Goal: Task Accomplishment & Management: Manage account settings

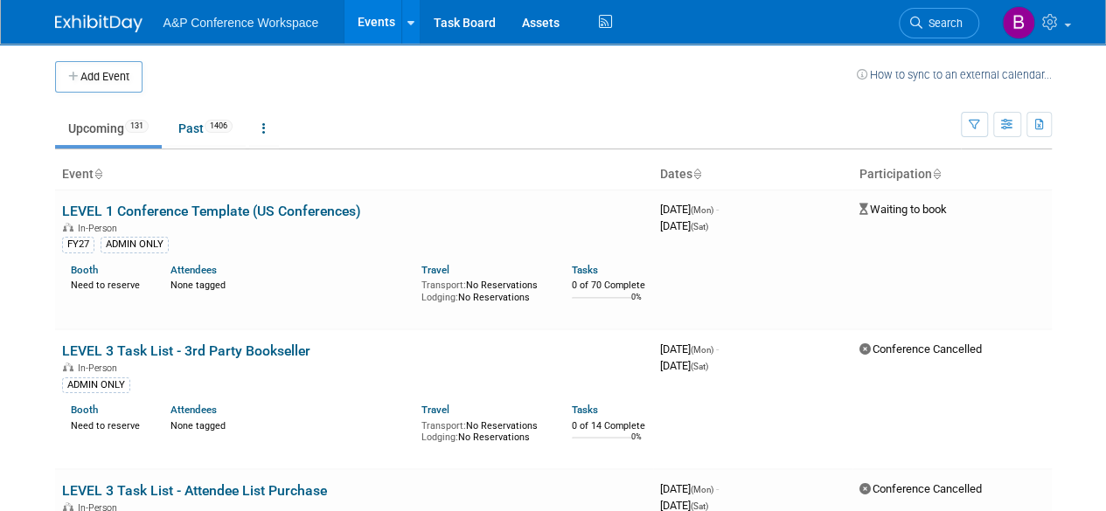
scroll to position [5984, 0]
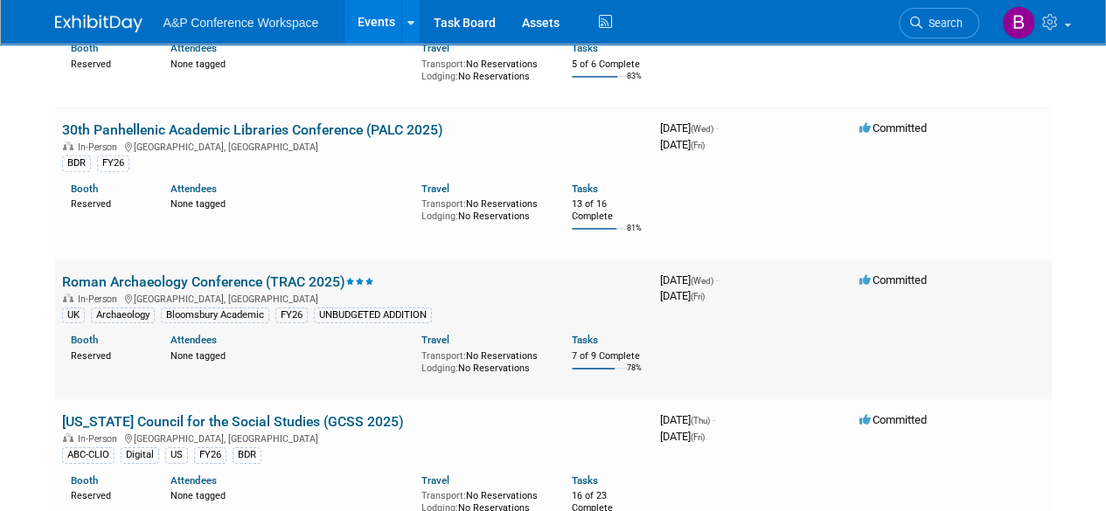
click at [237, 274] on link "Roman Archaeology Conference (TRAC 2025)" at bounding box center [218, 282] width 312 height 17
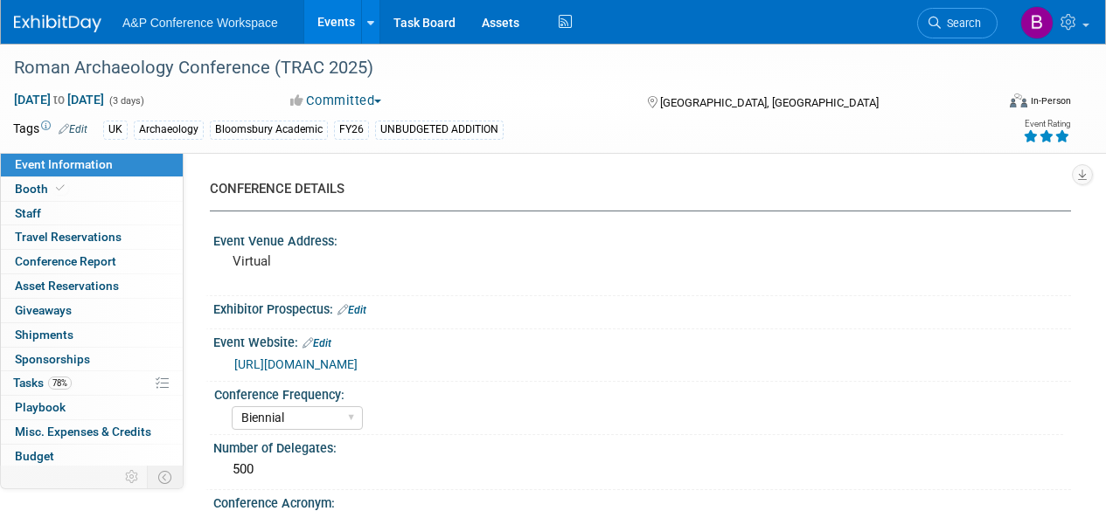
select select "Biennial"
select select "Level 3"
select select "Virtual Booth"
select select "Hannah Siegel"
select select "Brenna Akerman"
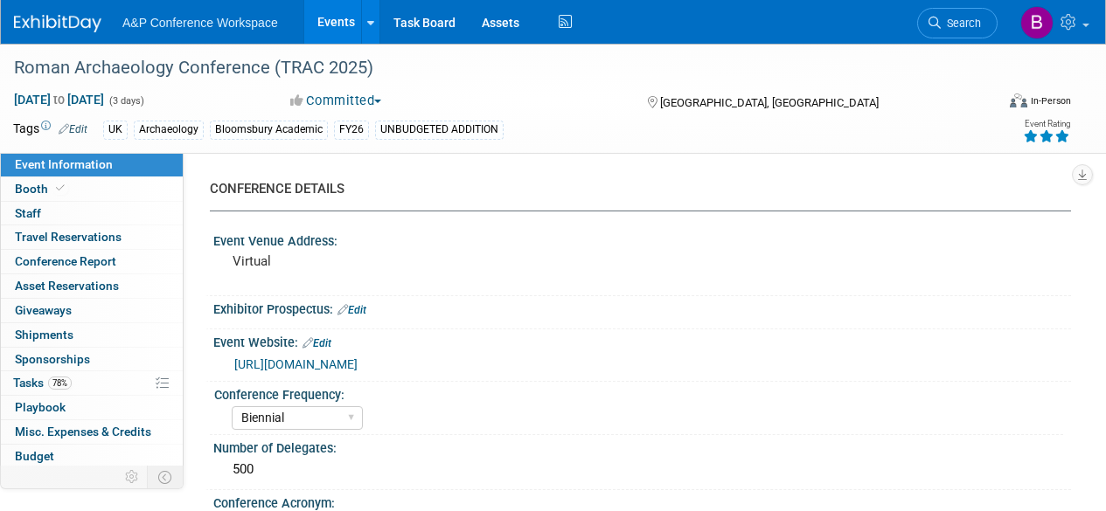
select select "Networking/Commissioning"
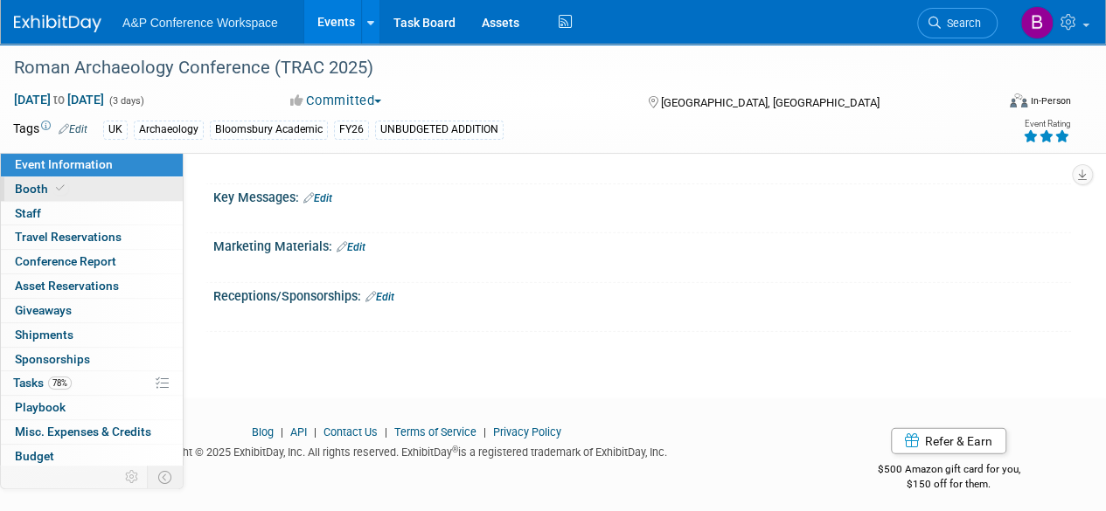
click at [58, 197] on link "Booth" at bounding box center [92, 189] width 182 height 24
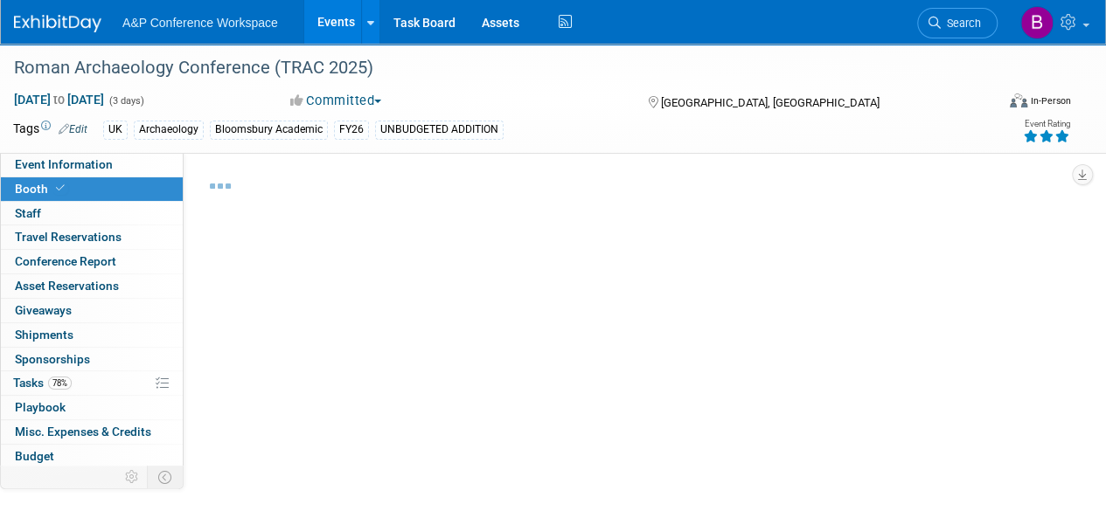
select select "COBA"
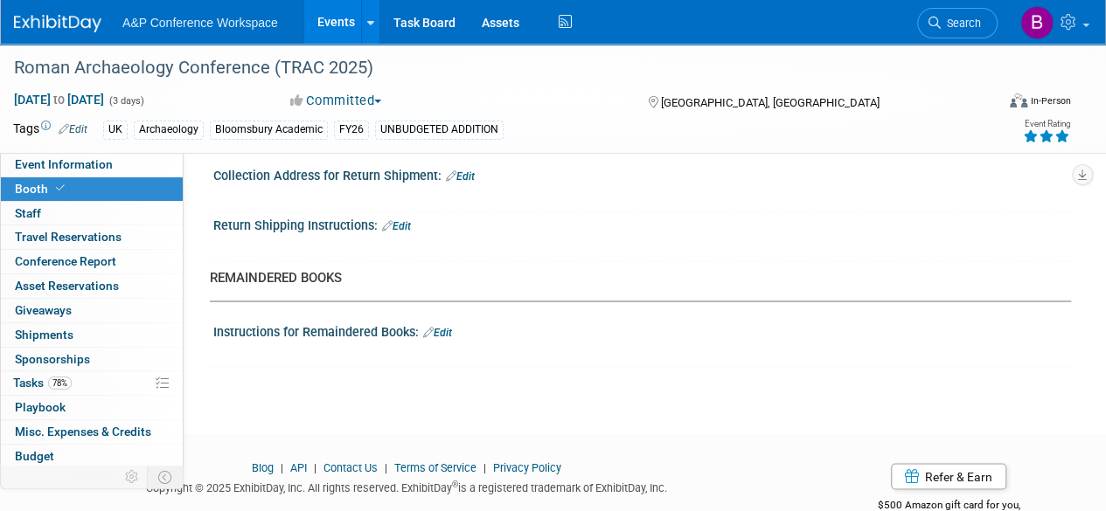
scroll to position [1406, 0]
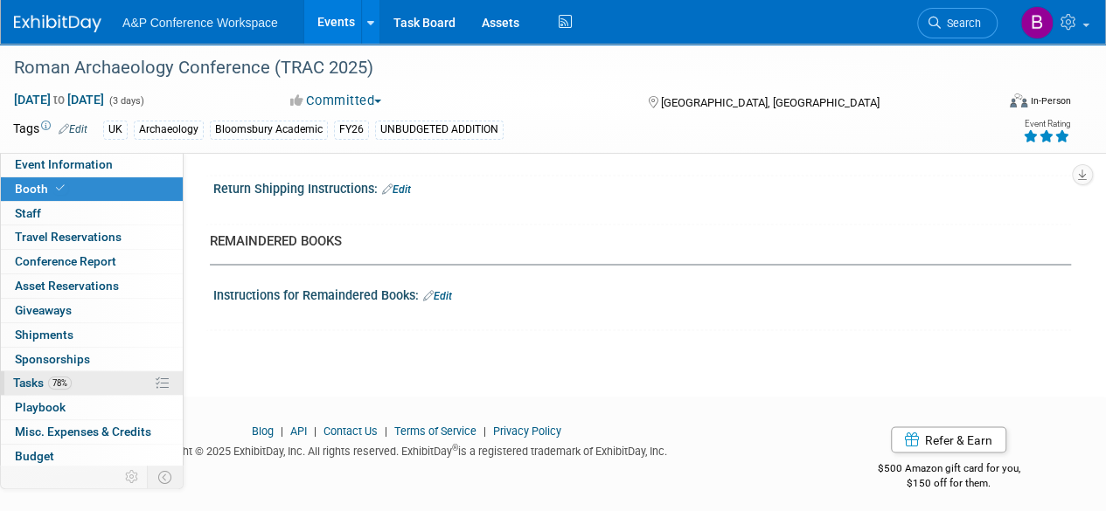
click at [41, 387] on span "Tasks 78%" at bounding box center [42, 383] width 59 height 14
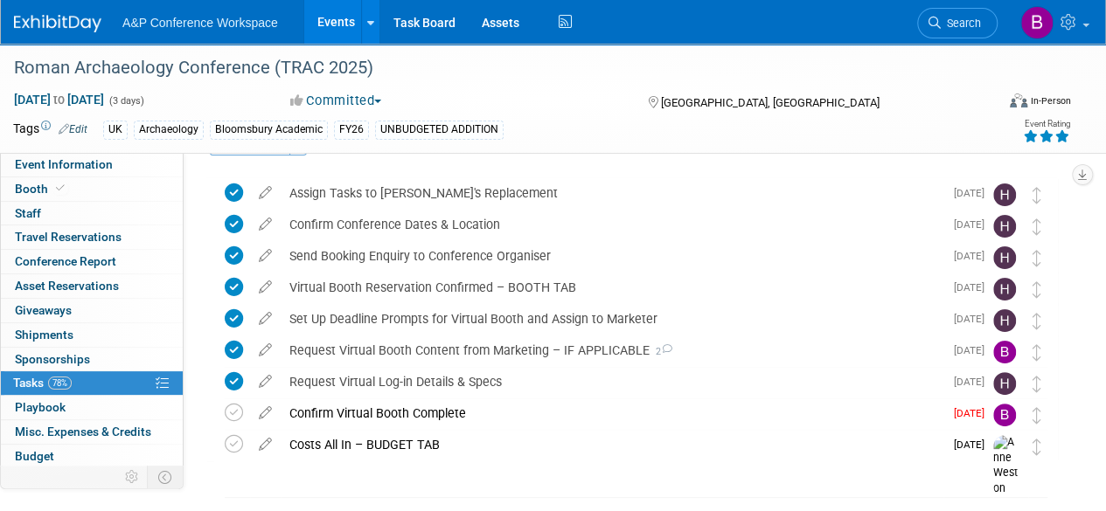
scroll to position [87, 0]
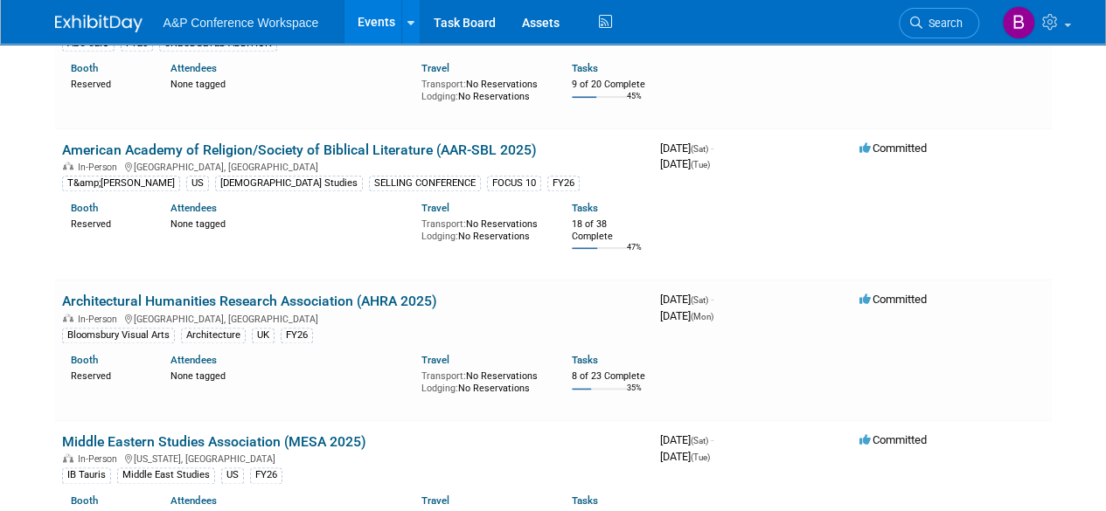
scroll to position [5984, 0]
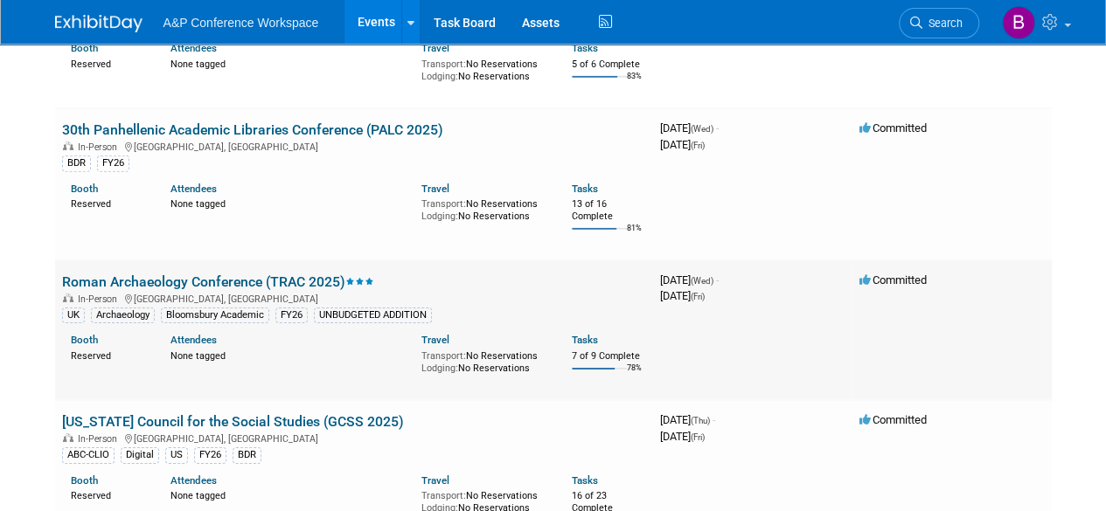
click at [234, 274] on link "Roman Archaeology Conference (TRAC 2025)" at bounding box center [218, 282] width 312 height 17
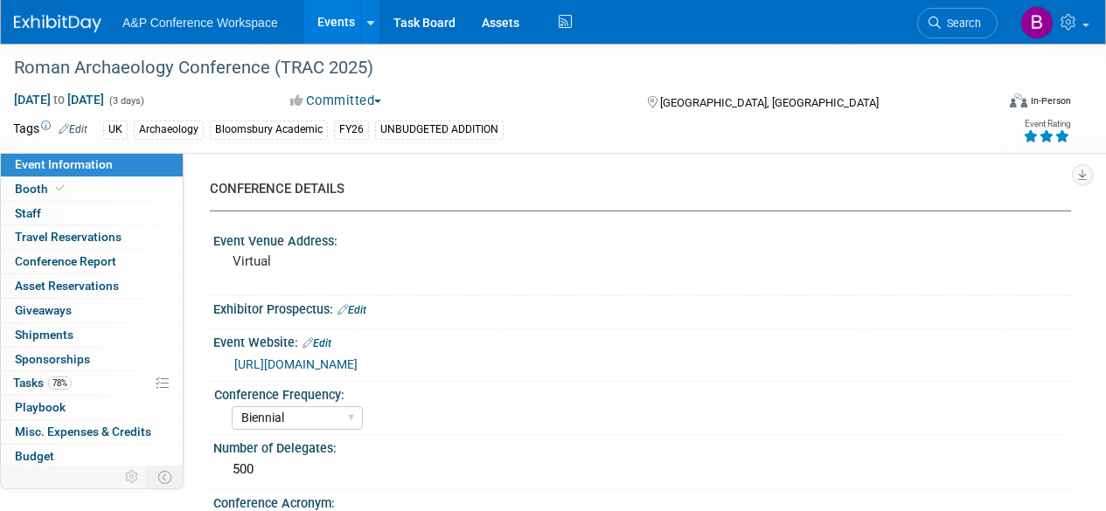
select select "Biennial"
select select "Level 3"
select select "Virtual Booth"
select select "Hannah Siegel"
select select "Brenna Akerman"
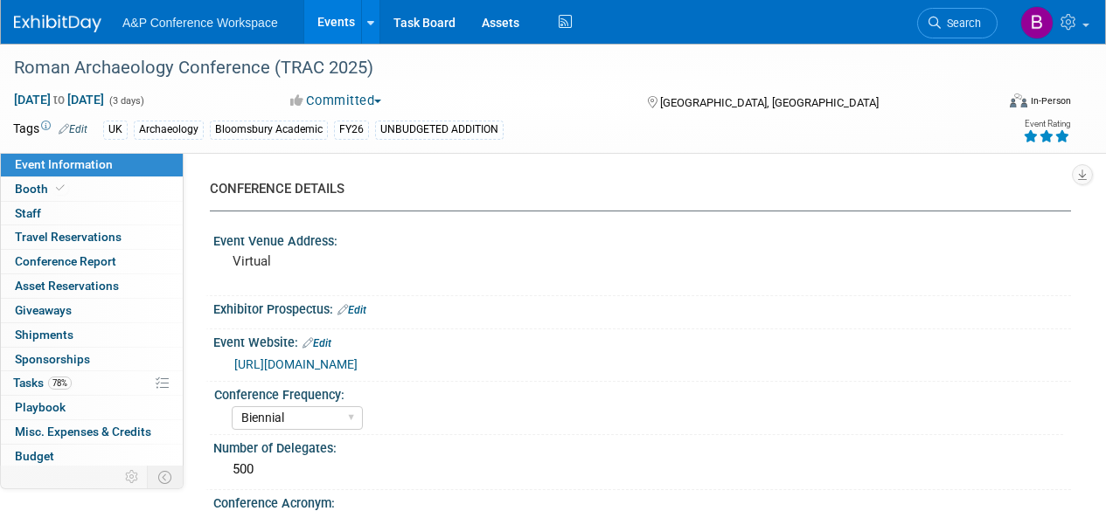
select select "Networking/Commissioning"
select select "Biennial"
select select "Level 3"
select select "Virtual Booth"
select select "[PERSON_NAME]"
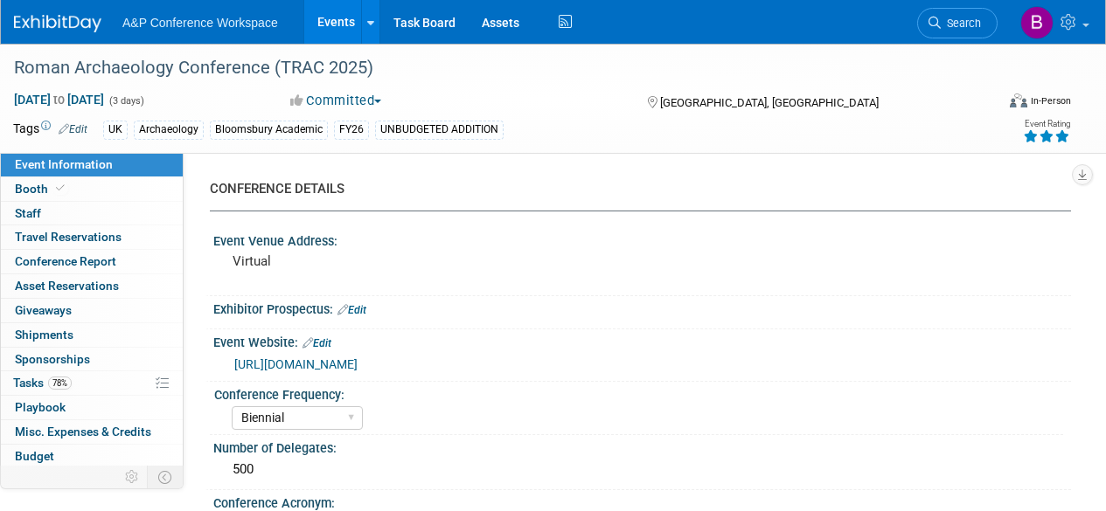
select select "[PERSON_NAME]"
select select "Networking/Commissioning"
